Goal: Task Accomplishment & Management: Manage account settings

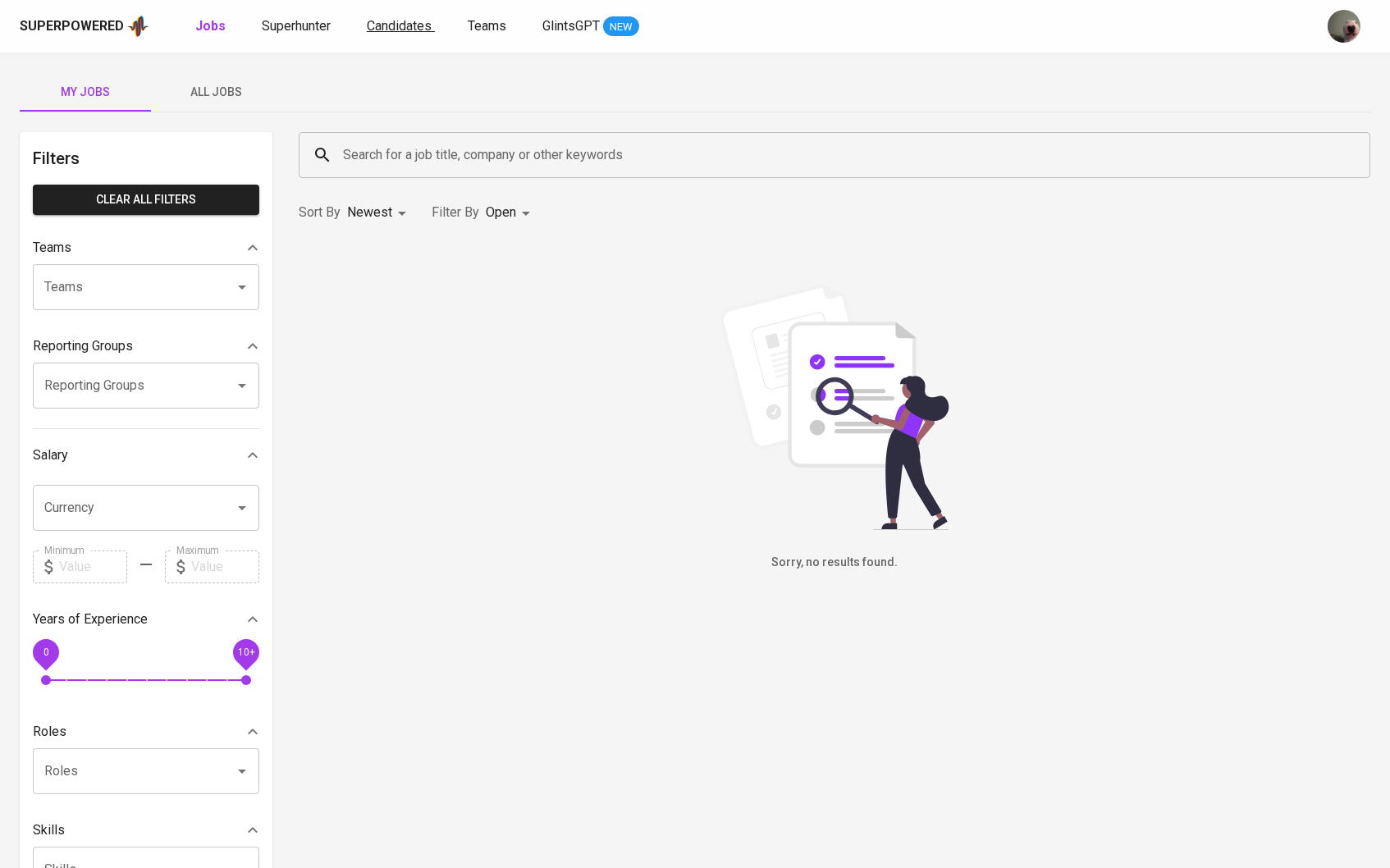
click at [397, 18] on span "Candidates" at bounding box center [399, 26] width 65 height 16
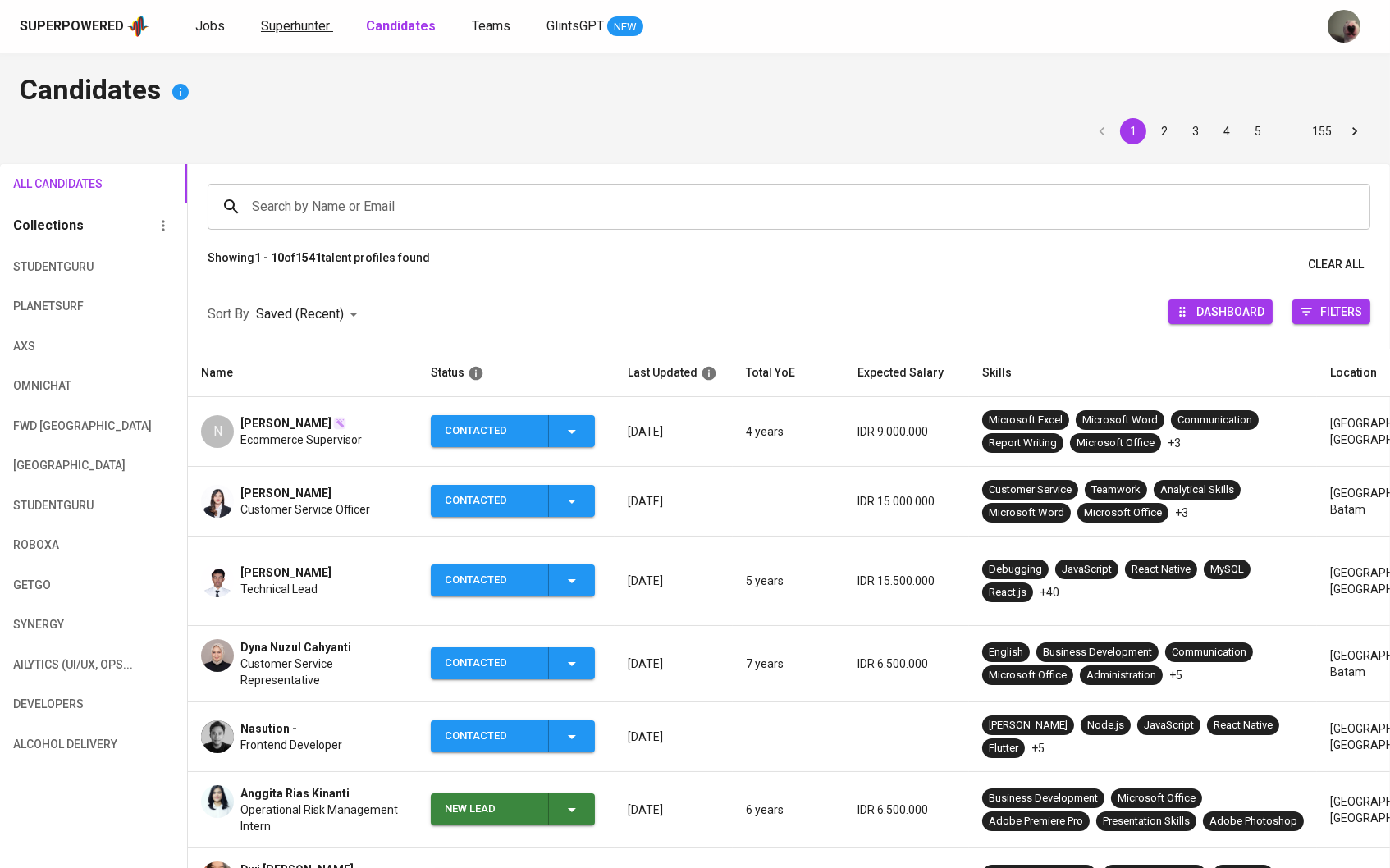
click at [303, 30] on span "Superhunter" at bounding box center [295, 26] width 69 height 16
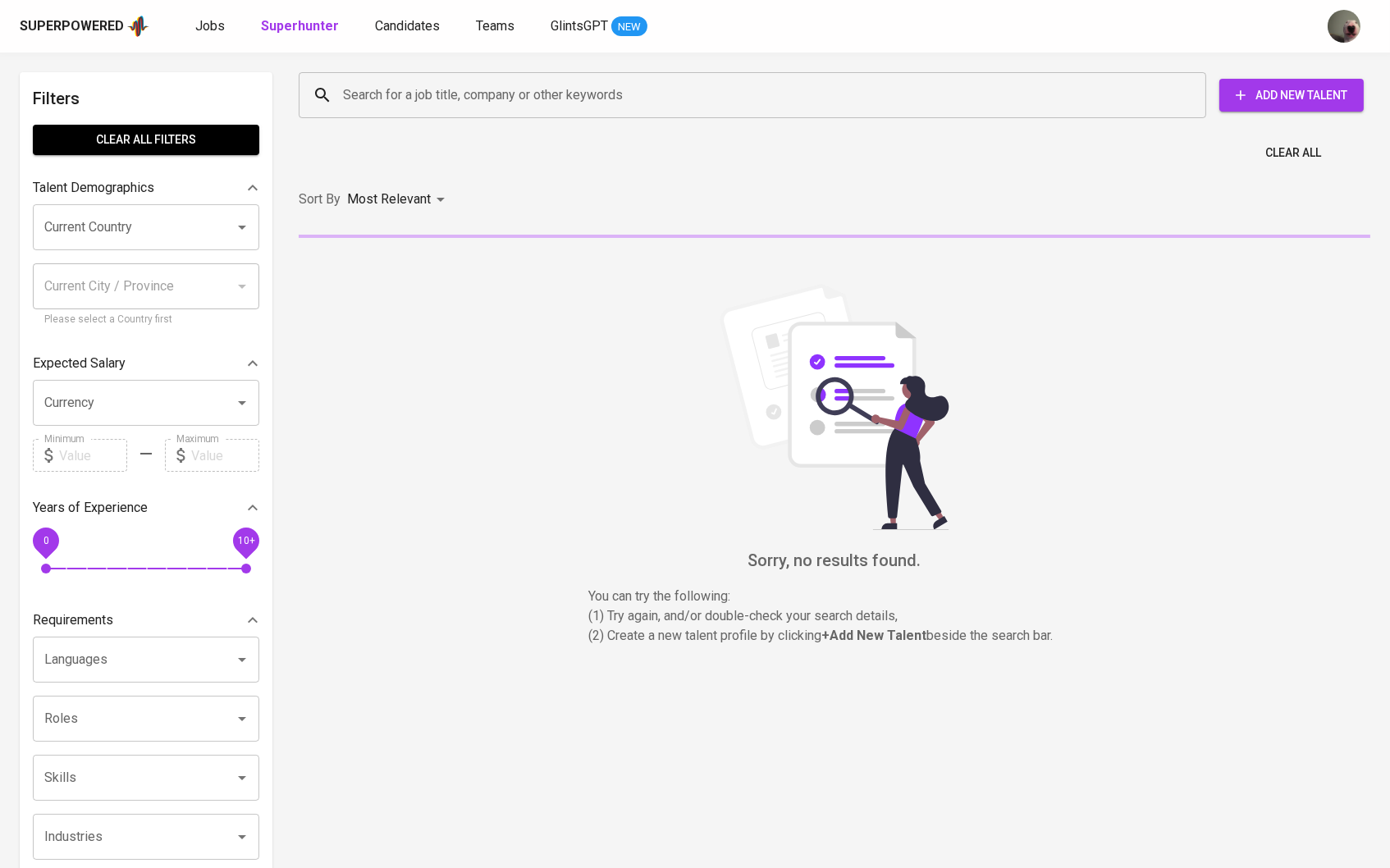
click at [331, 90] on icon at bounding box center [322, 95] width 20 height 20
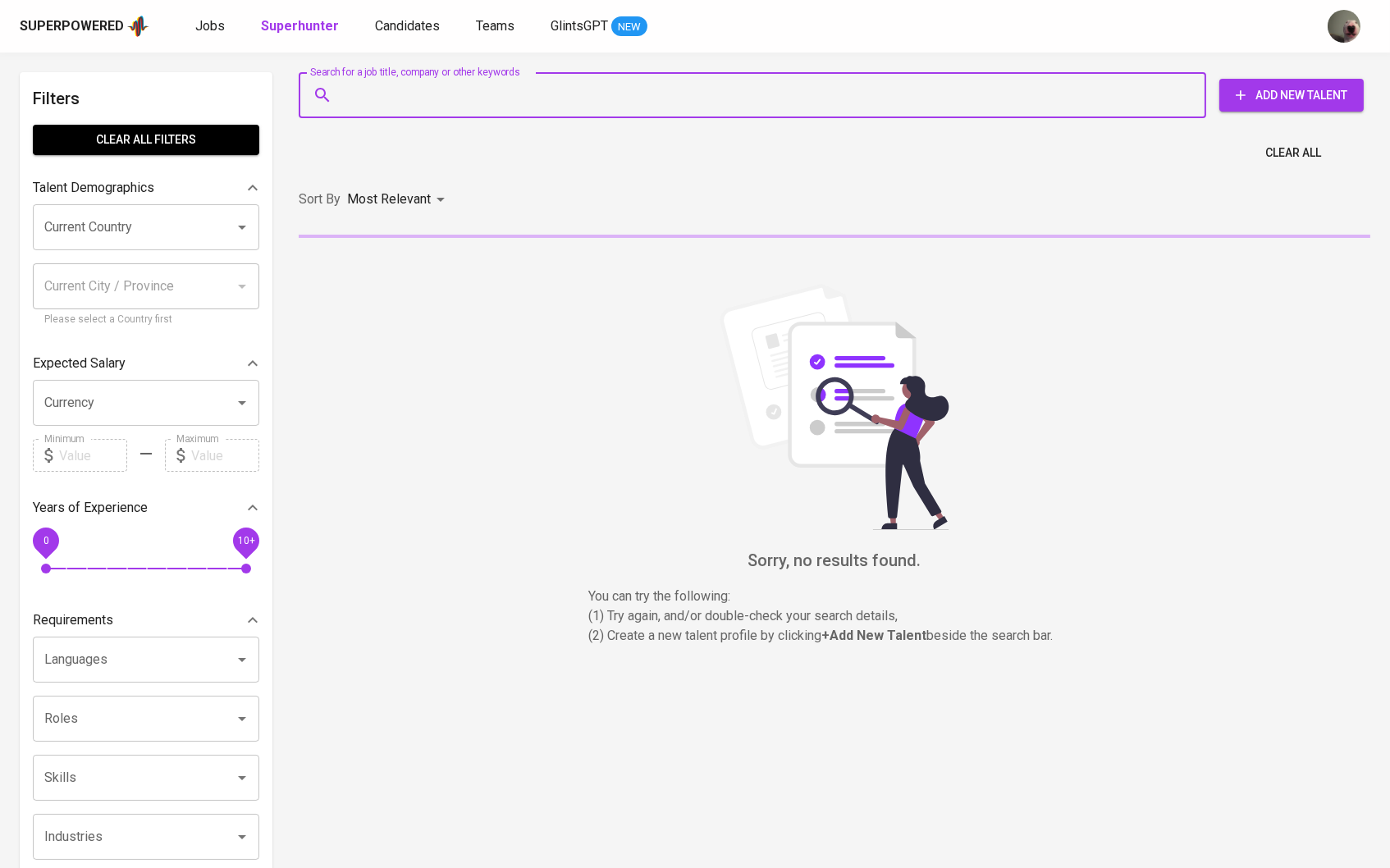
paste input "[EMAIL_ADDRESS][DOMAIN_NAME]"
type input "[EMAIL_ADDRESS][DOMAIN_NAME]"
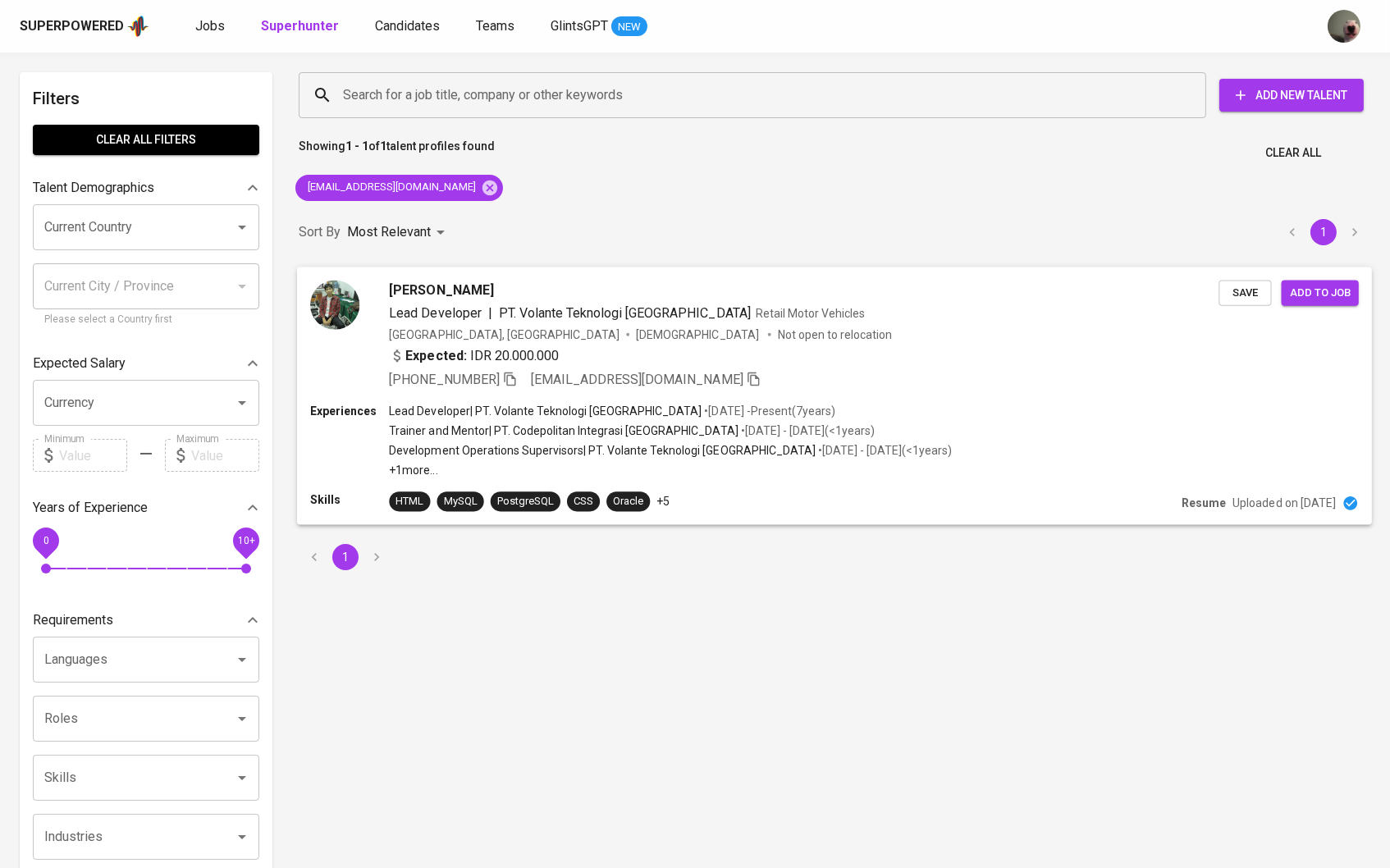
click at [424, 311] on span "Lead Developer" at bounding box center [434, 312] width 92 height 16
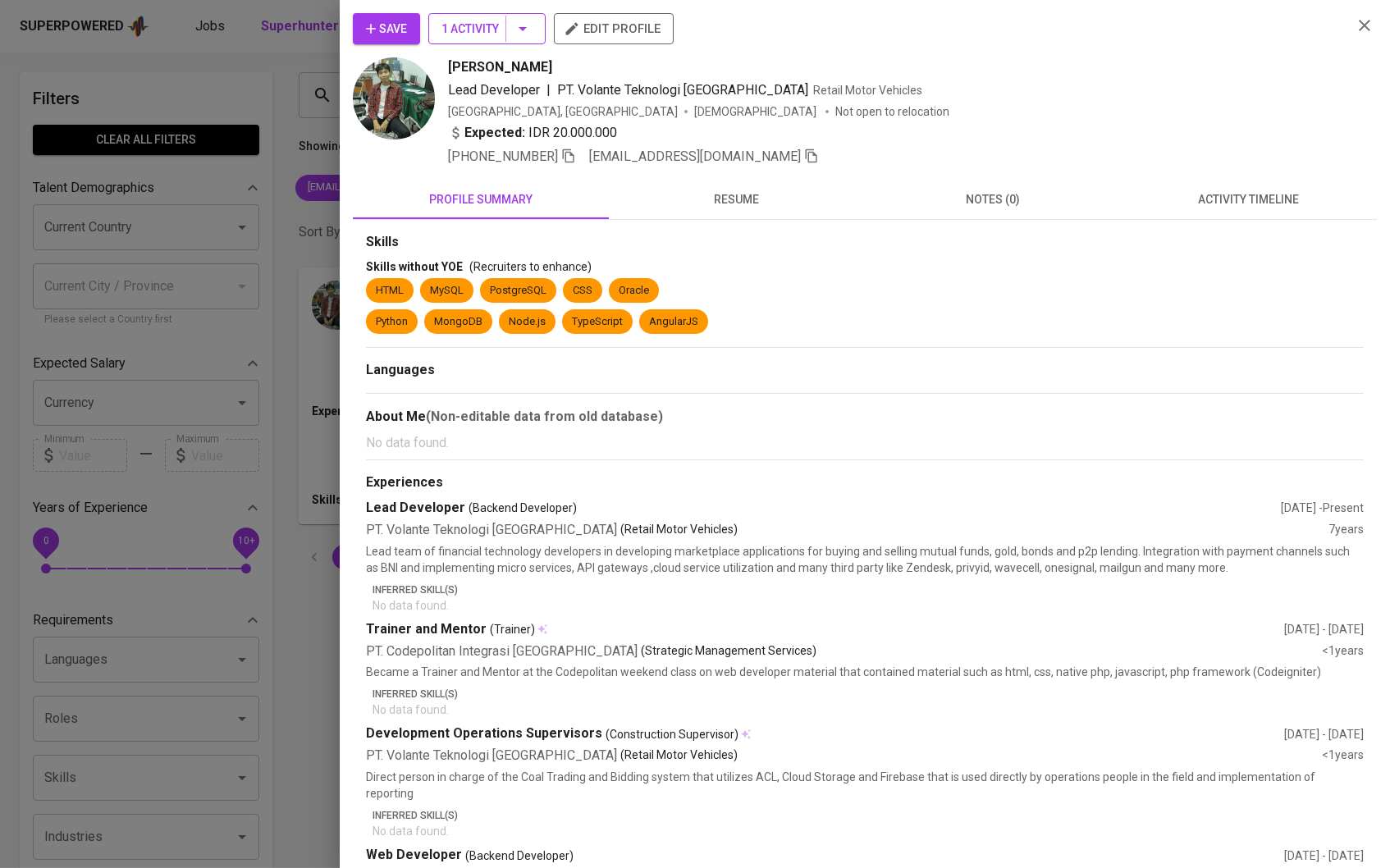
click at [520, 32] on icon "button" at bounding box center [523, 29] width 20 height 20
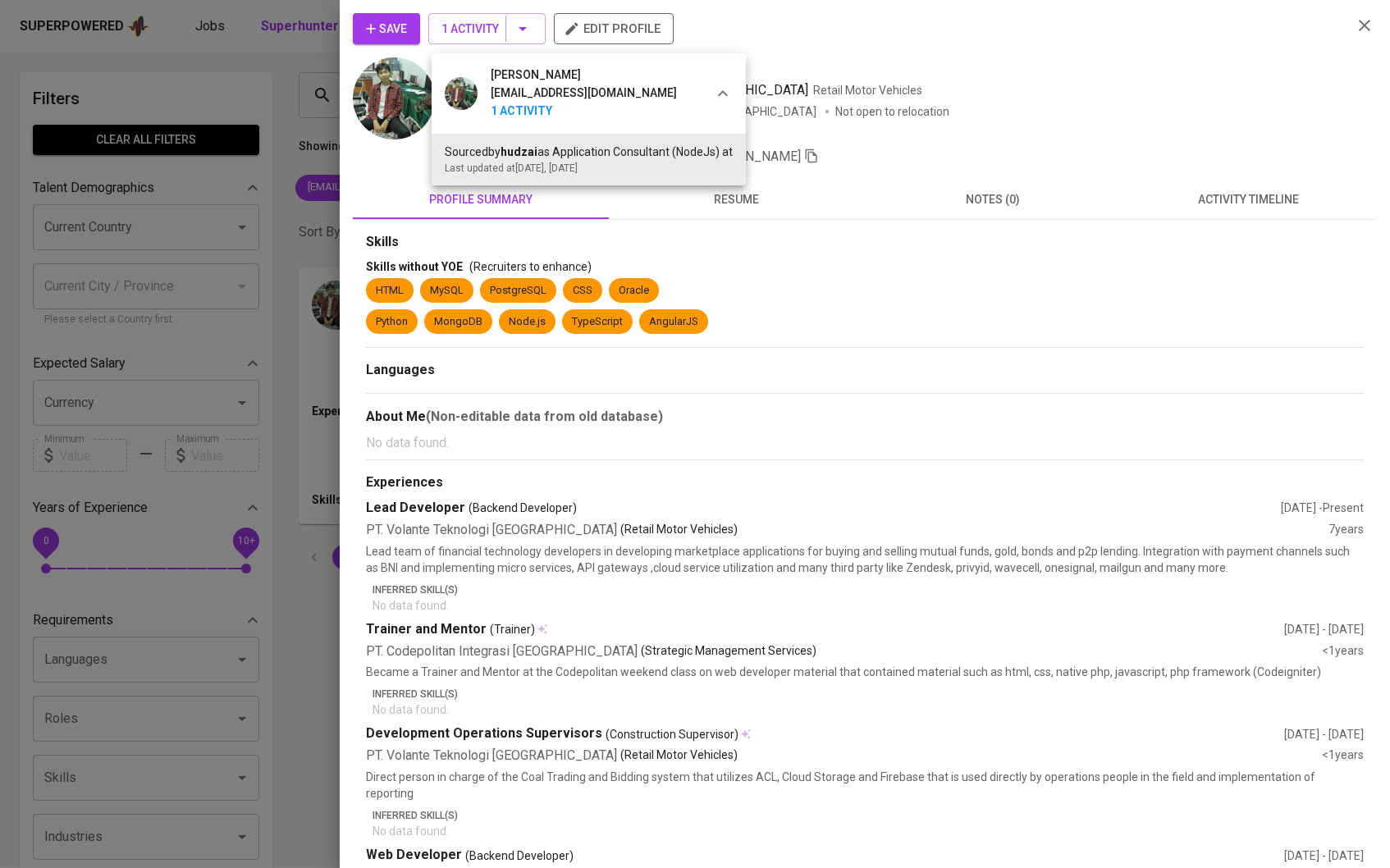
click at [319, 424] on div at bounding box center [695, 434] width 1390 height 868
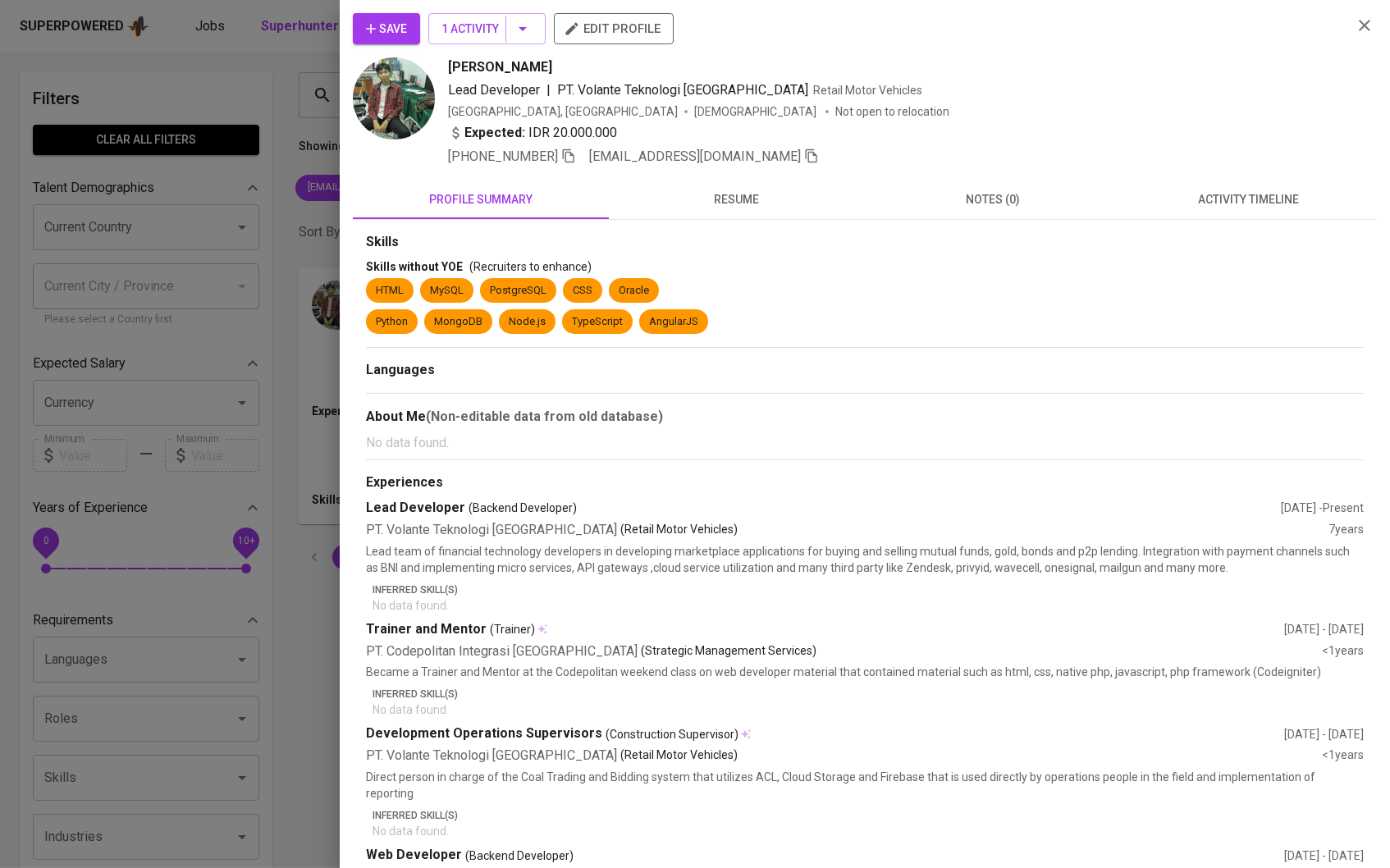
click at [265, 257] on div at bounding box center [695, 434] width 1390 height 868
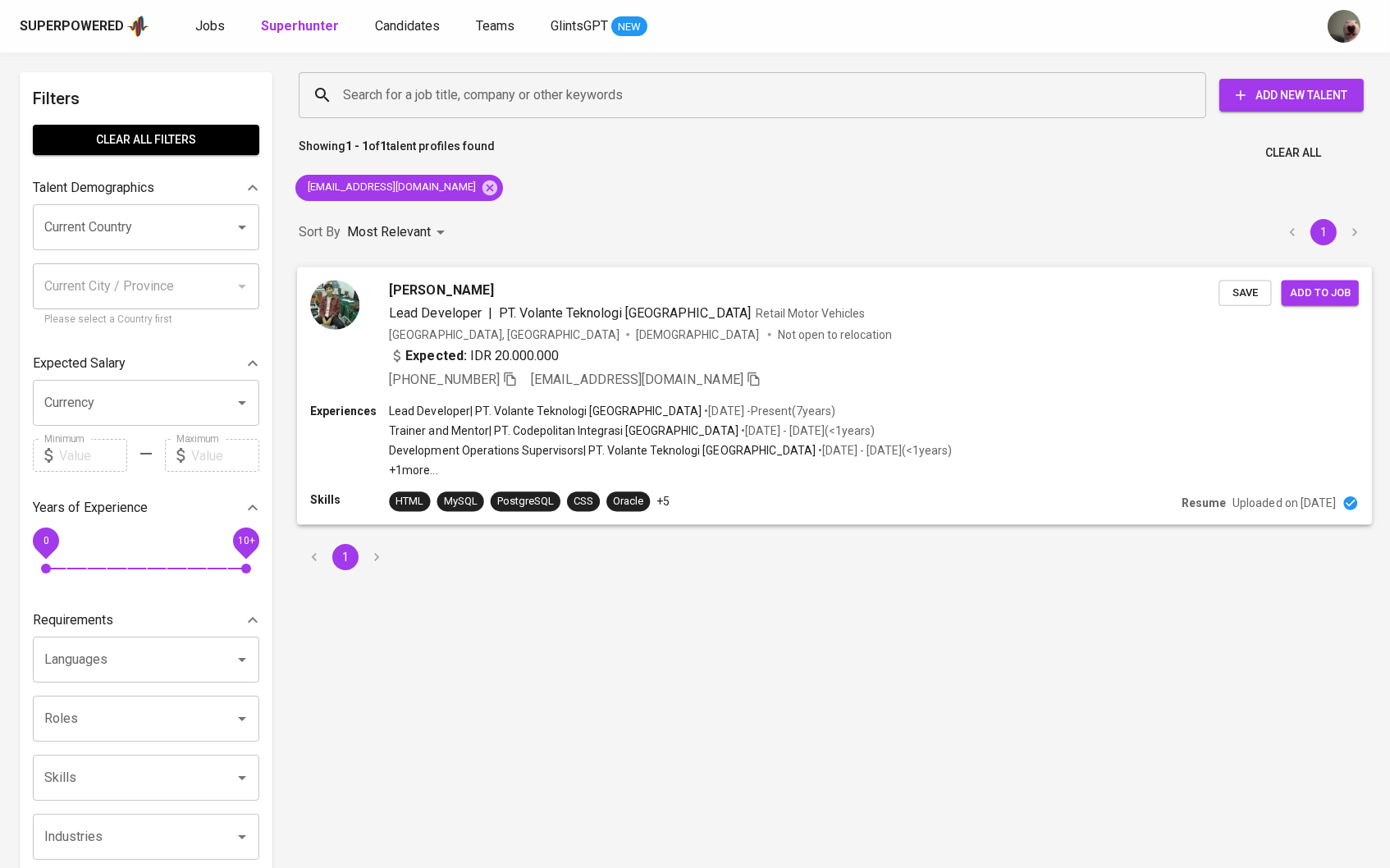
click at [1228, 298] on span "Save" at bounding box center [1245, 292] width 36 height 19
click at [425, 40] on div "Superpowered Jobs Superhunter Candidates Teams GlintsGPT NEW" at bounding box center [695, 26] width 1390 height 52
click at [420, 36] on div "Superpowered Jobs Superhunter Candidates Teams GlintsGPT NEW" at bounding box center [669, 26] width 1298 height 24
click at [417, 28] on span "Candidates" at bounding box center [407, 26] width 65 height 16
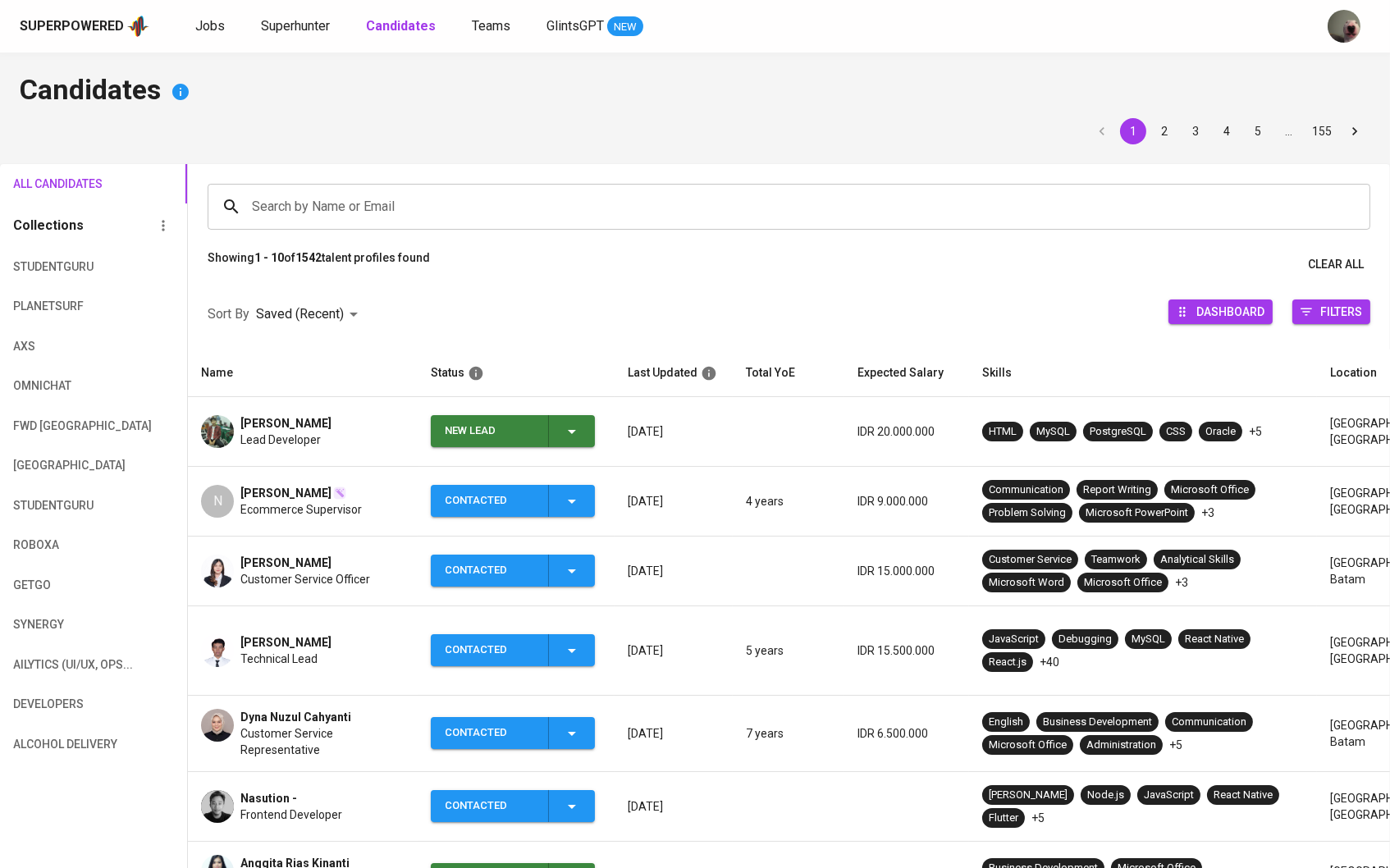
click at [589, 424] on button "New Lead" at bounding box center [513, 430] width 165 height 32
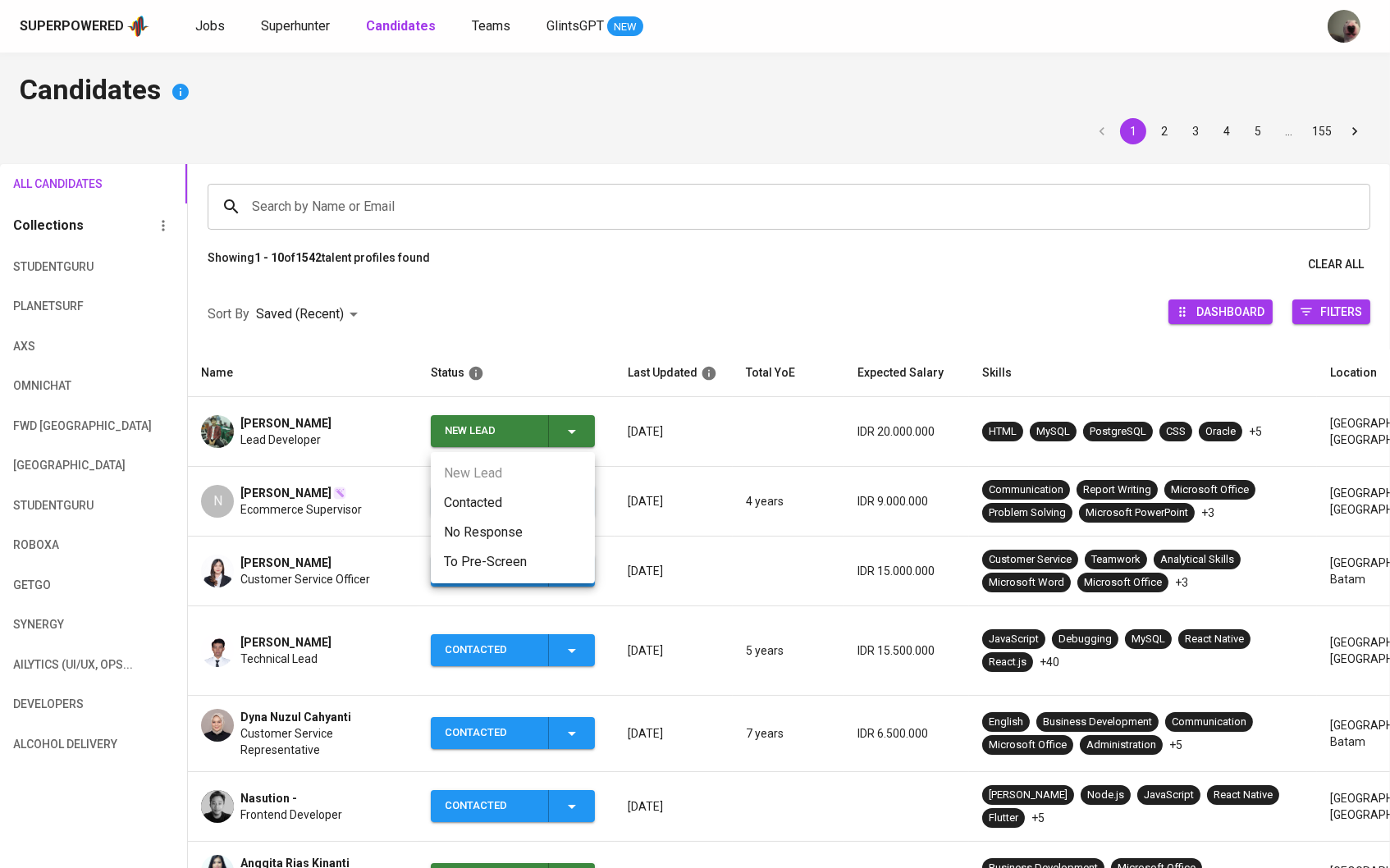
click at [545, 500] on li "Contacted" at bounding box center [513, 503] width 165 height 30
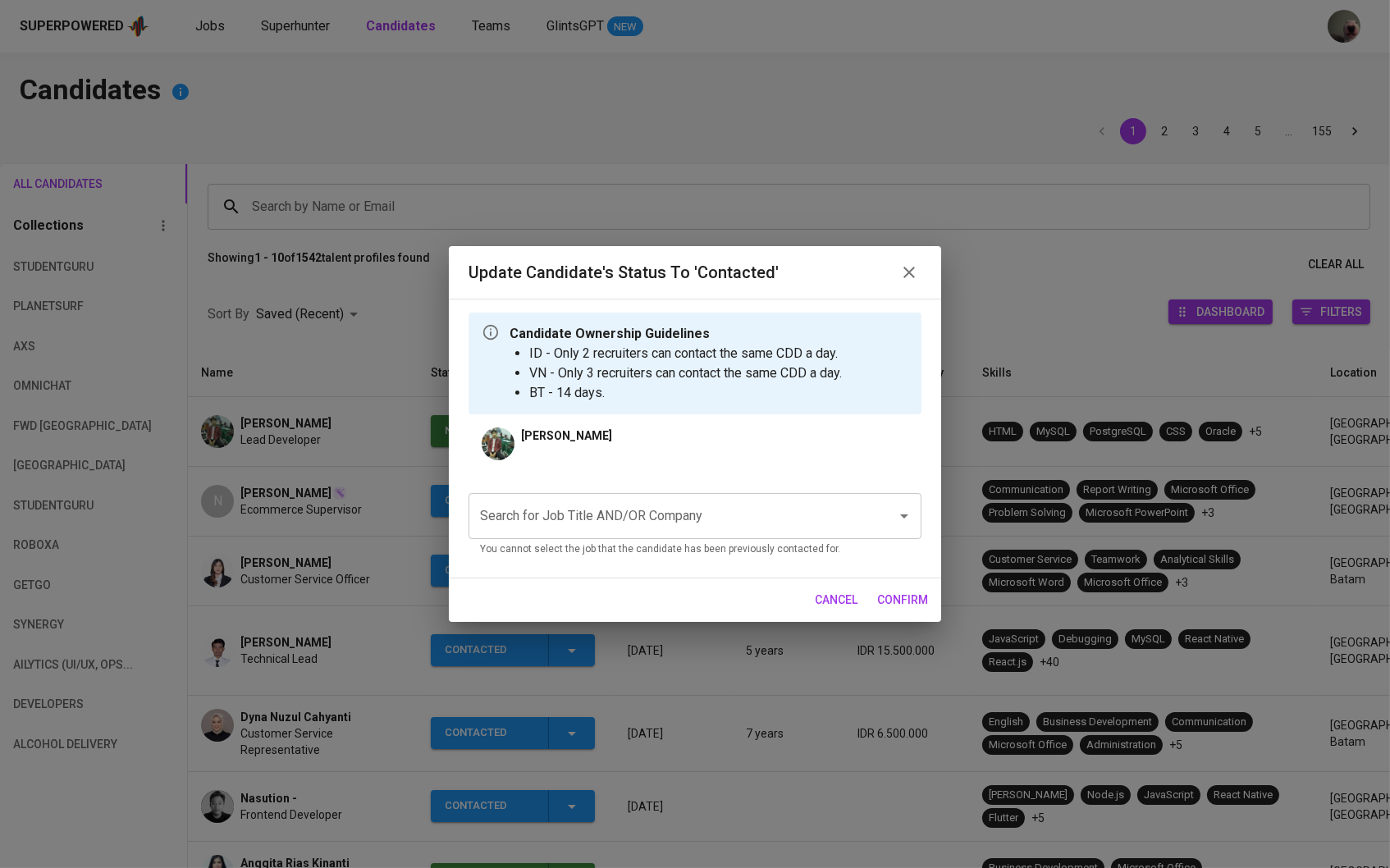
click at [628, 496] on div "Search for Job Title AND/OR Company" at bounding box center [695, 515] width 453 height 46
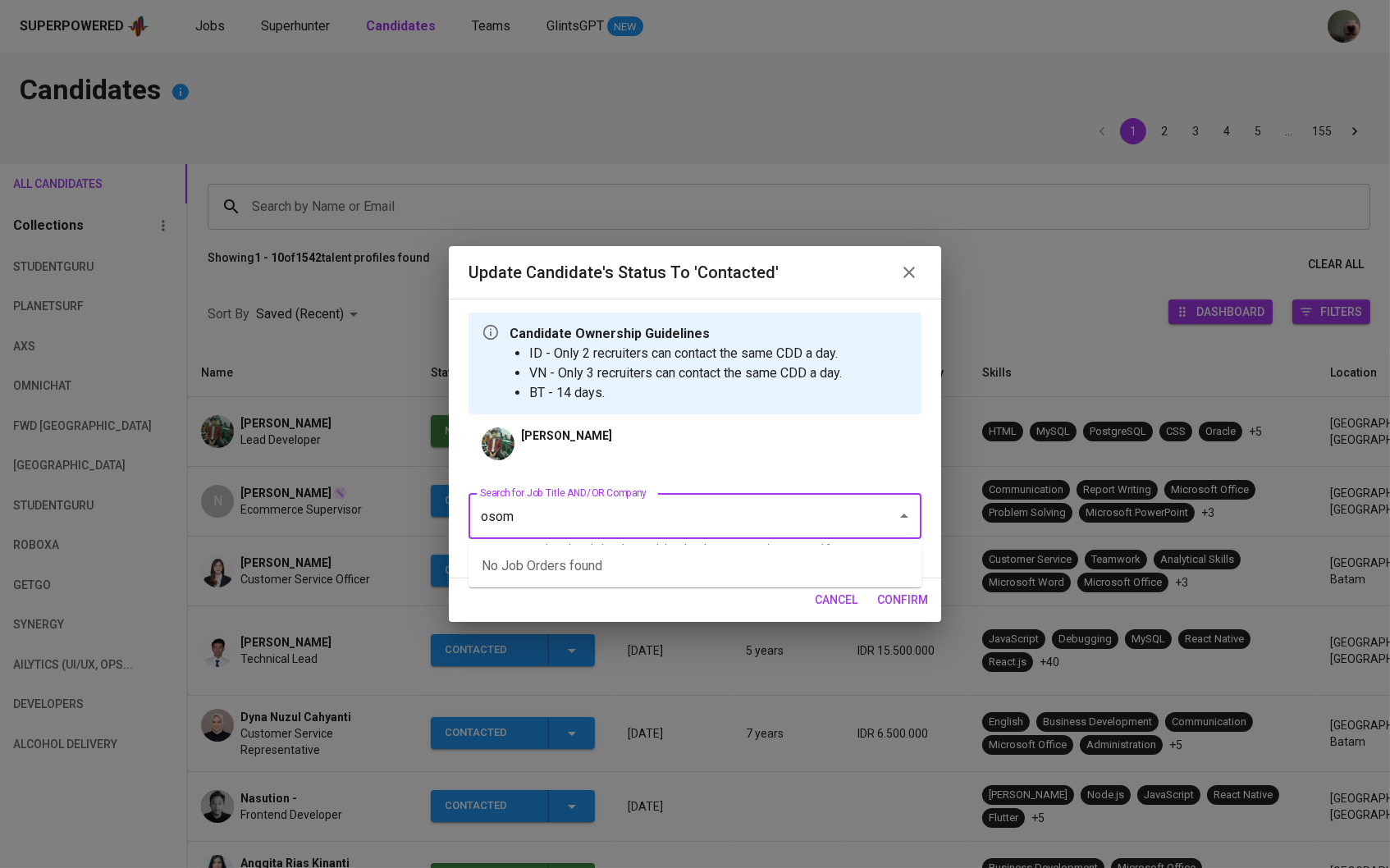
type input "osome"
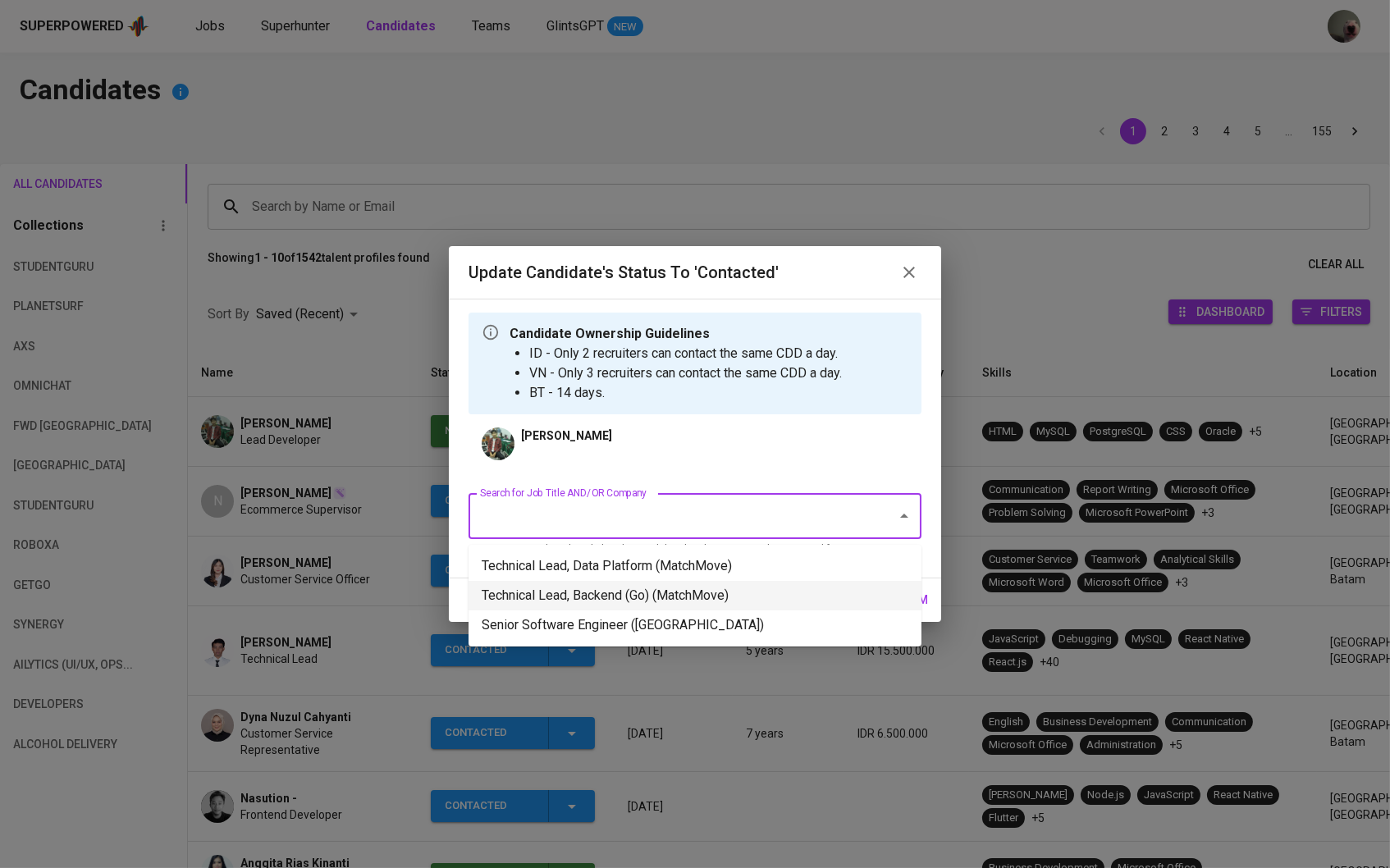
click at [594, 586] on li "Technical Lead, Backend (Go) (MatchMove)" at bounding box center [695, 596] width 453 height 30
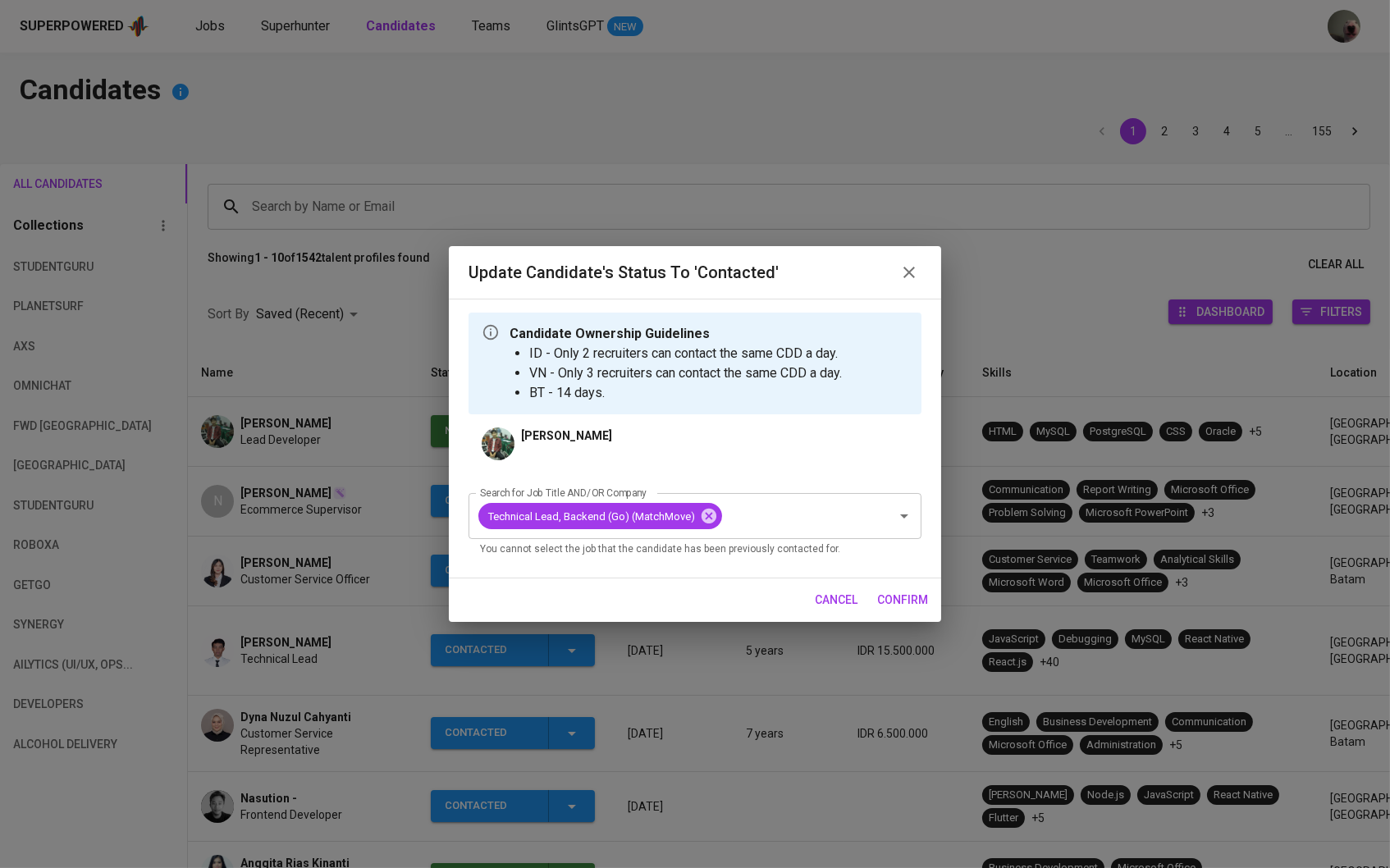
click at [890, 589] on button "confirm" at bounding box center [902, 599] width 64 height 31
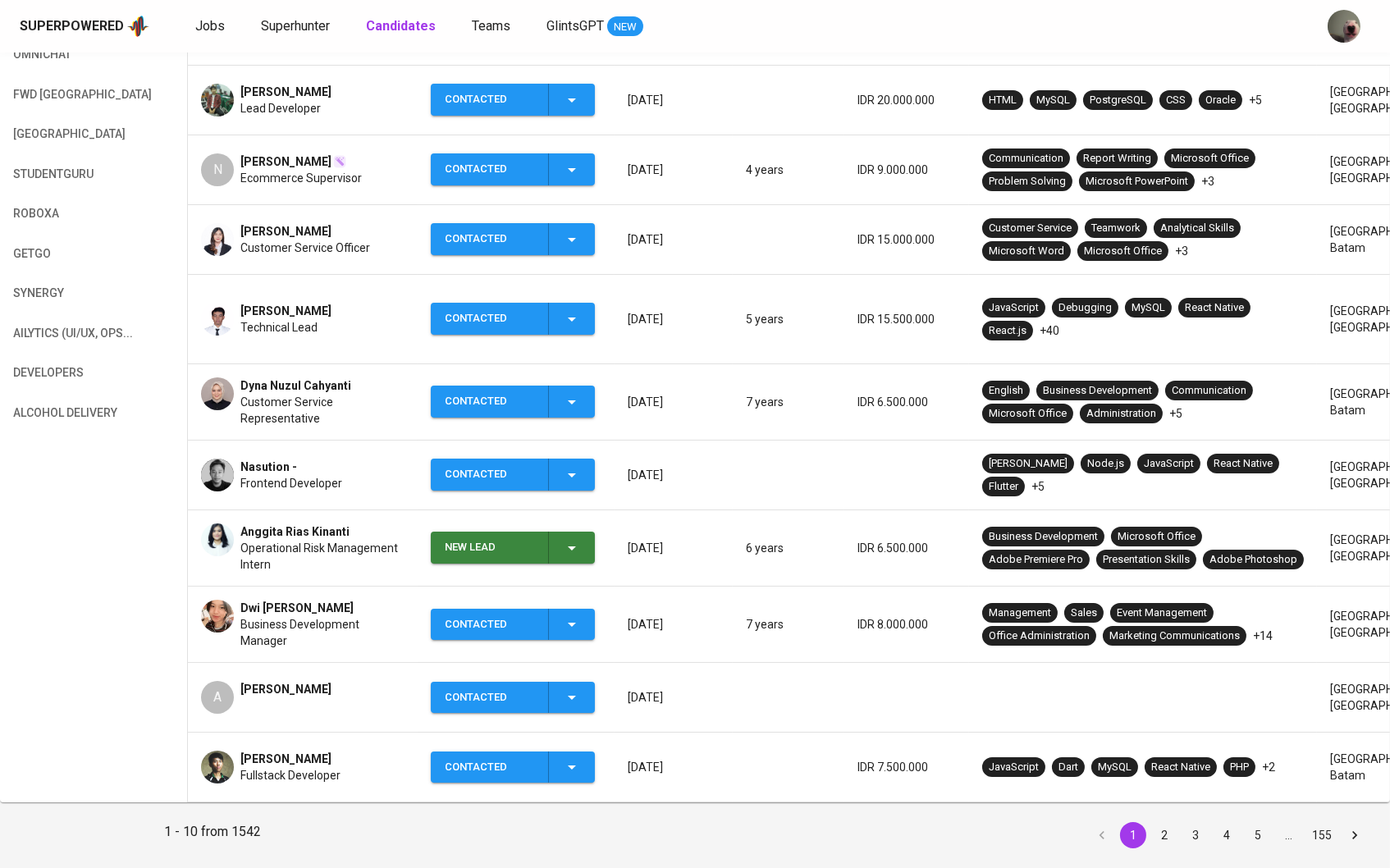
scroll to position [347, 0]
